Goal: Go to known website: Access a specific website the user already knows

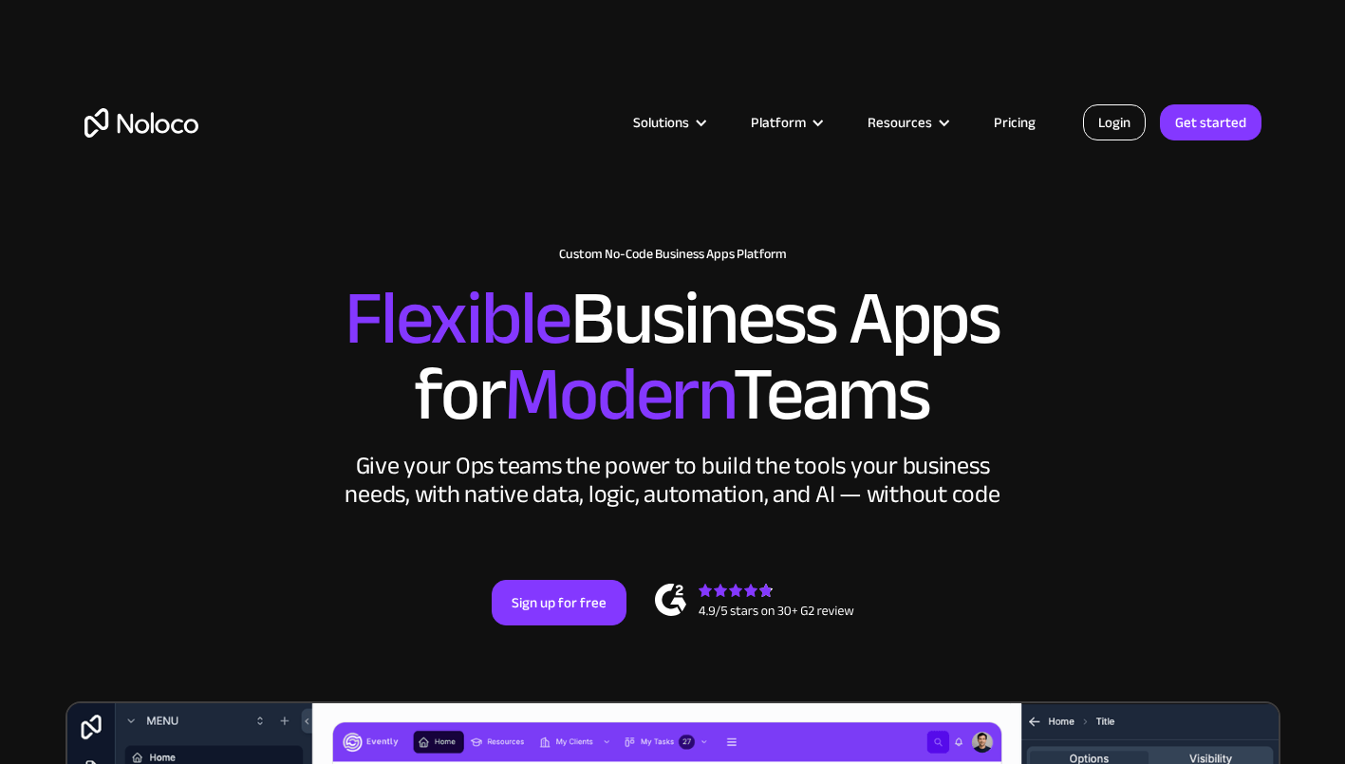
click at [1118, 127] on link "Login" at bounding box center [1114, 122] width 63 height 36
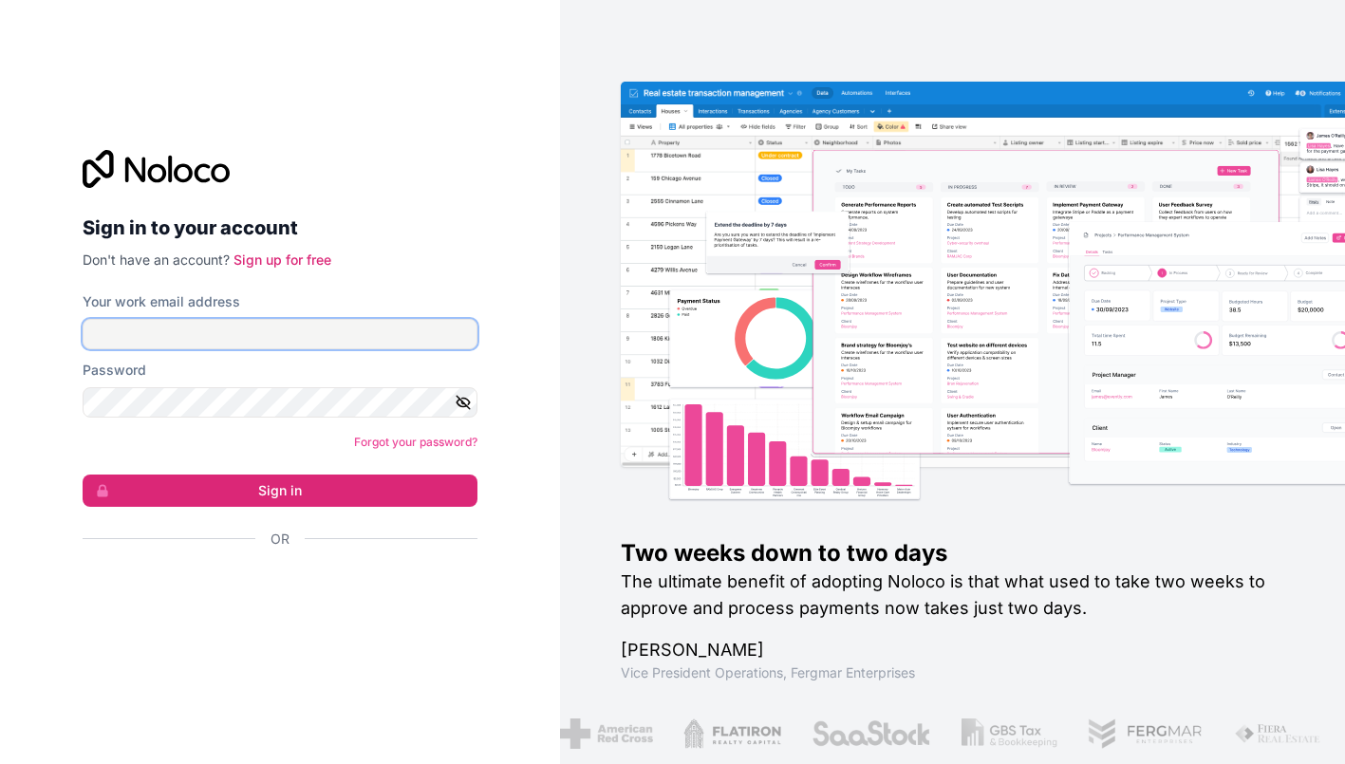
type input "[EMAIL_ADDRESS][DOMAIN_NAME]"
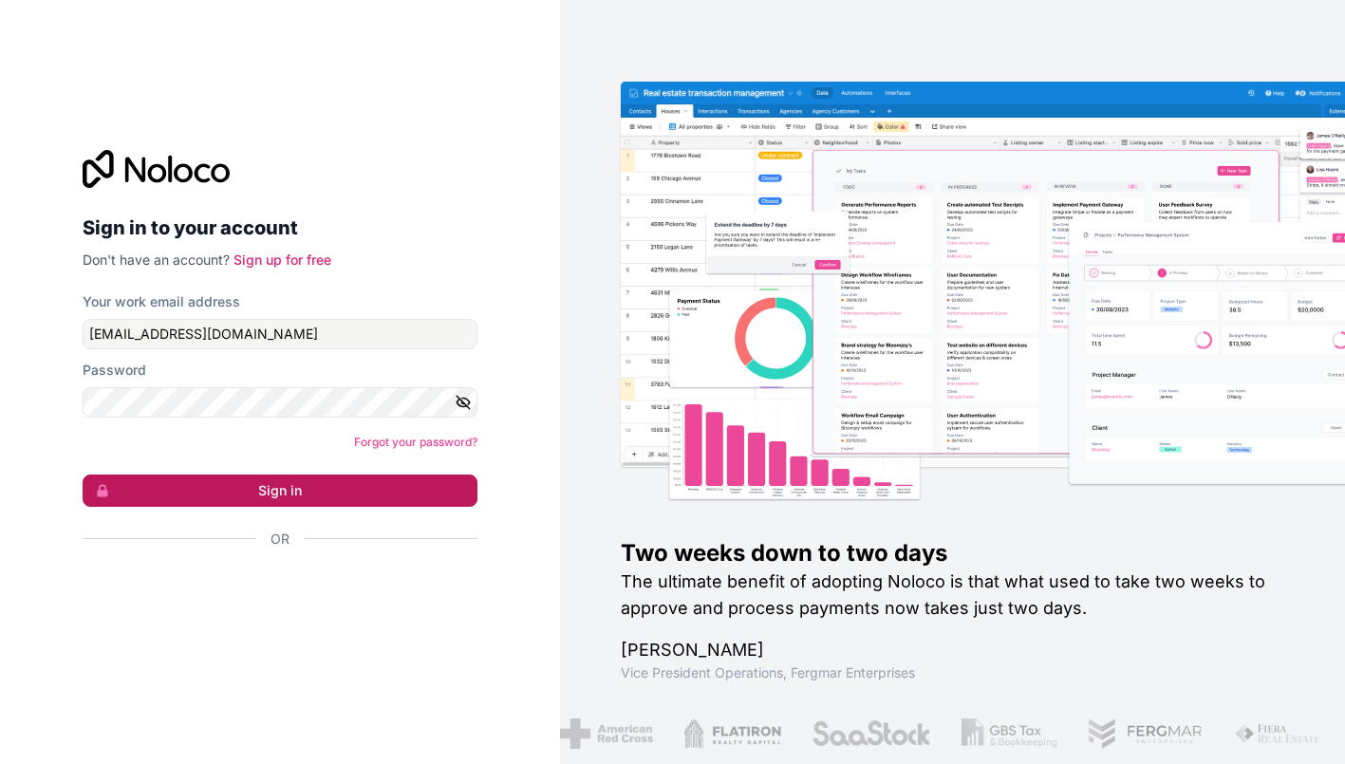
click at [277, 492] on button "Sign in" at bounding box center [280, 491] width 395 height 32
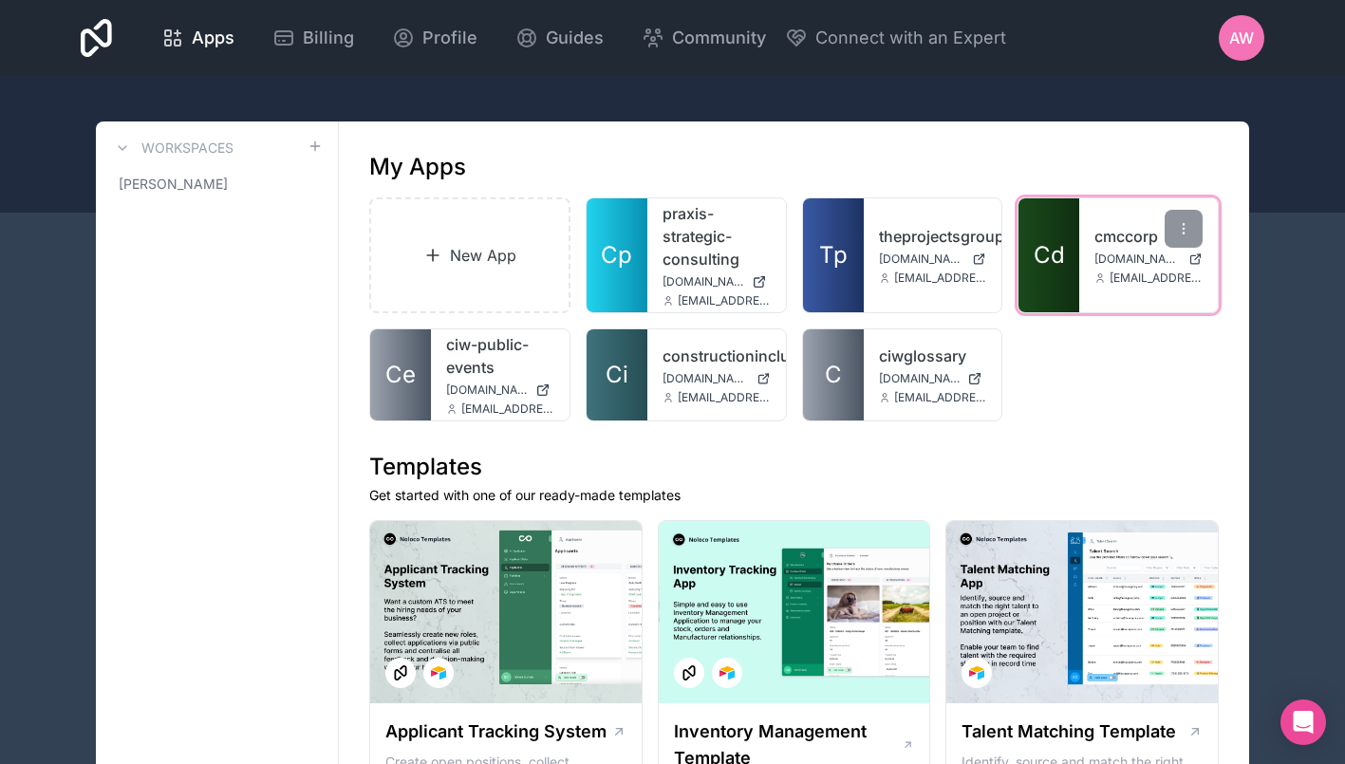
click at [1082, 235] on div "cmccorp [DOMAIN_NAME] [EMAIL_ADDRESS][DOMAIN_NAME]" at bounding box center [1149, 255] width 139 height 114
click at [1060, 247] on span "Cd" at bounding box center [1049, 255] width 31 height 30
